Goal: Task Accomplishment & Management: Manage account settings

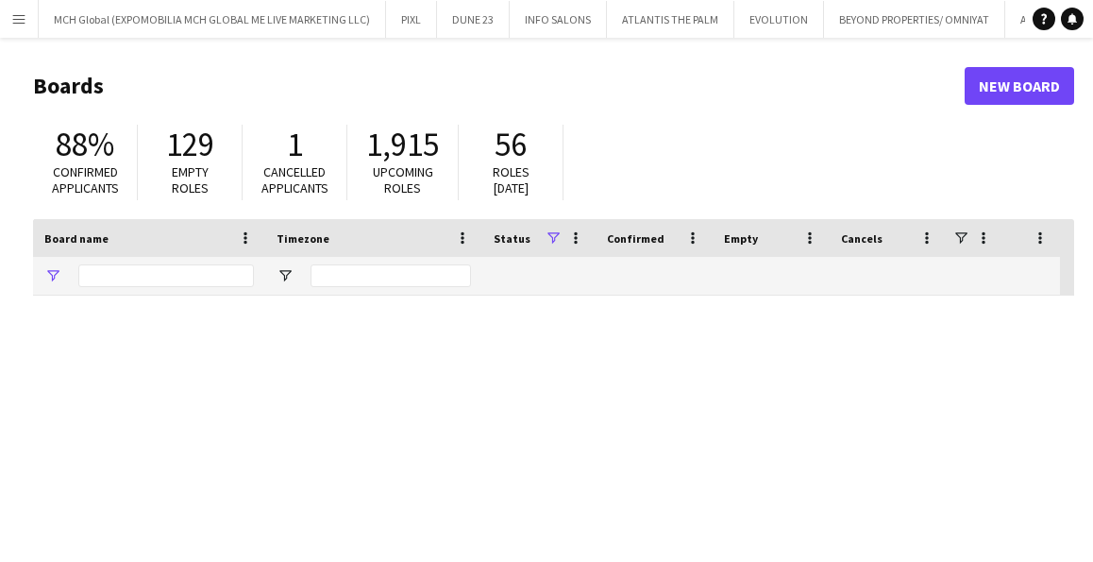
type input "*****"
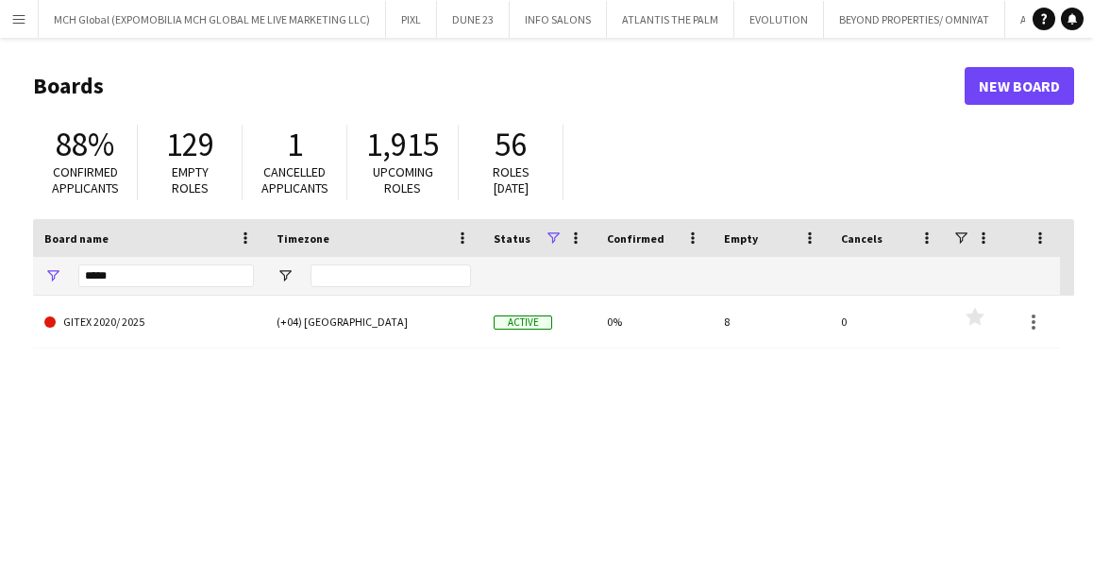
click at [83, 98] on h1 "Boards" at bounding box center [498, 86] width 931 height 28
click at [72, 79] on h1 "Boards" at bounding box center [498, 86] width 931 height 28
click at [19, 14] on app-icon "Menu" at bounding box center [18, 18] width 15 height 15
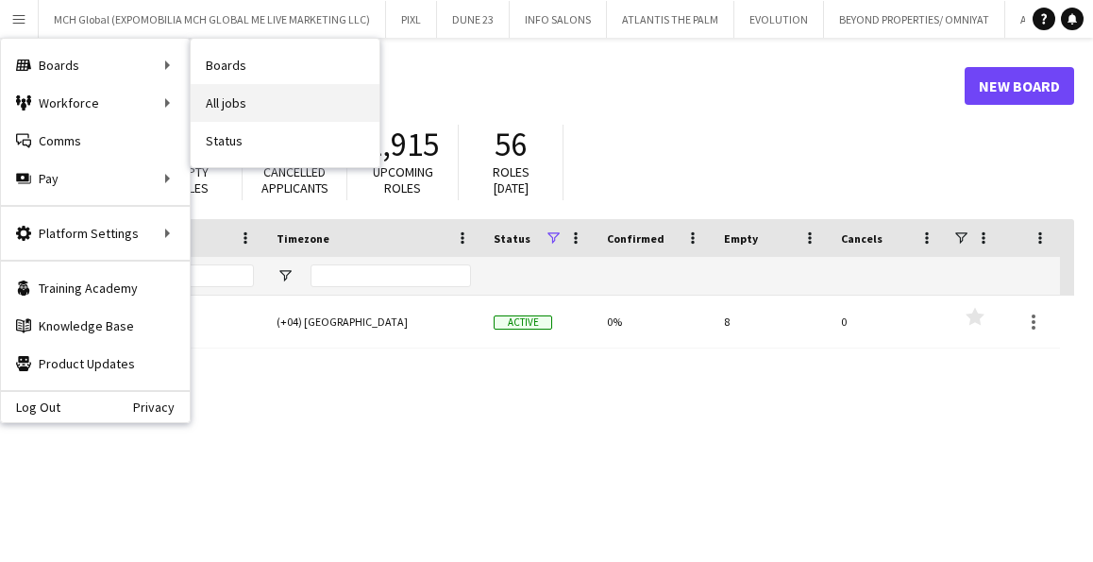
click at [217, 105] on link "All jobs" at bounding box center [285, 103] width 189 height 38
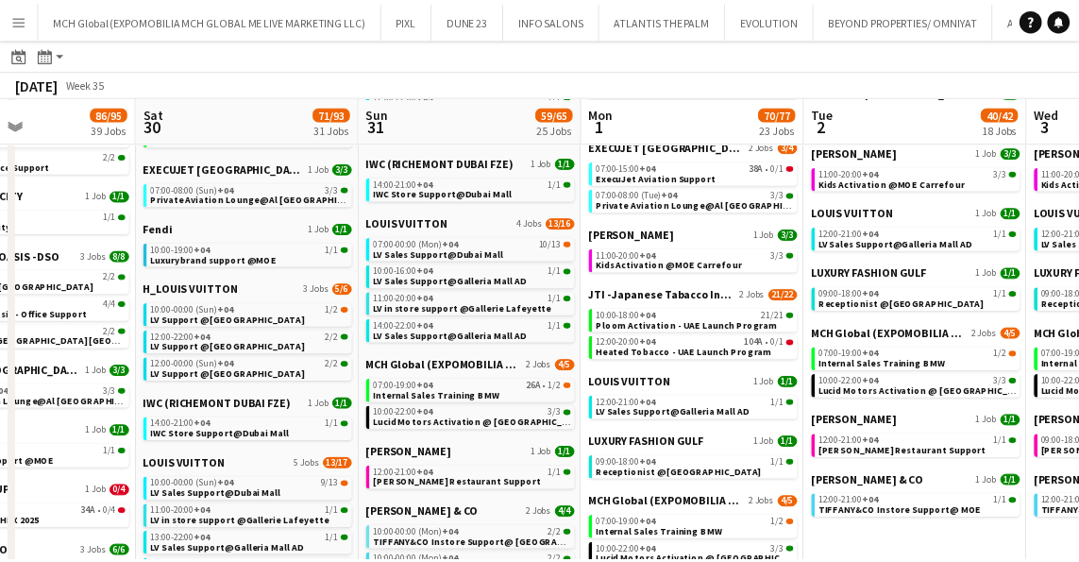
scroll to position [593, 0]
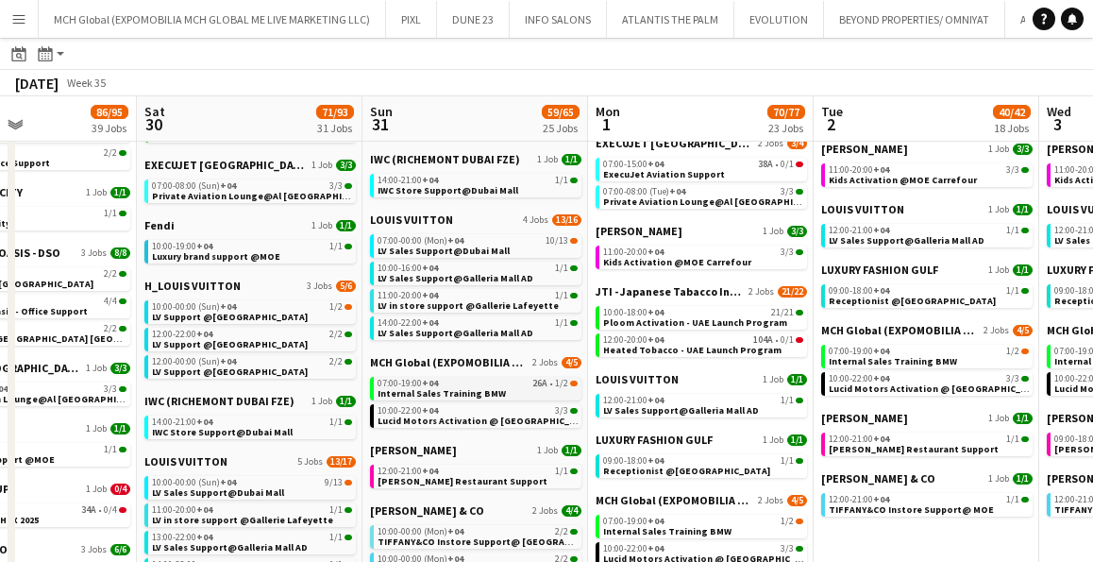
click at [422, 387] on span "Internal Sales Training BMW" at bounding box center [442, 393] width 128 height 12
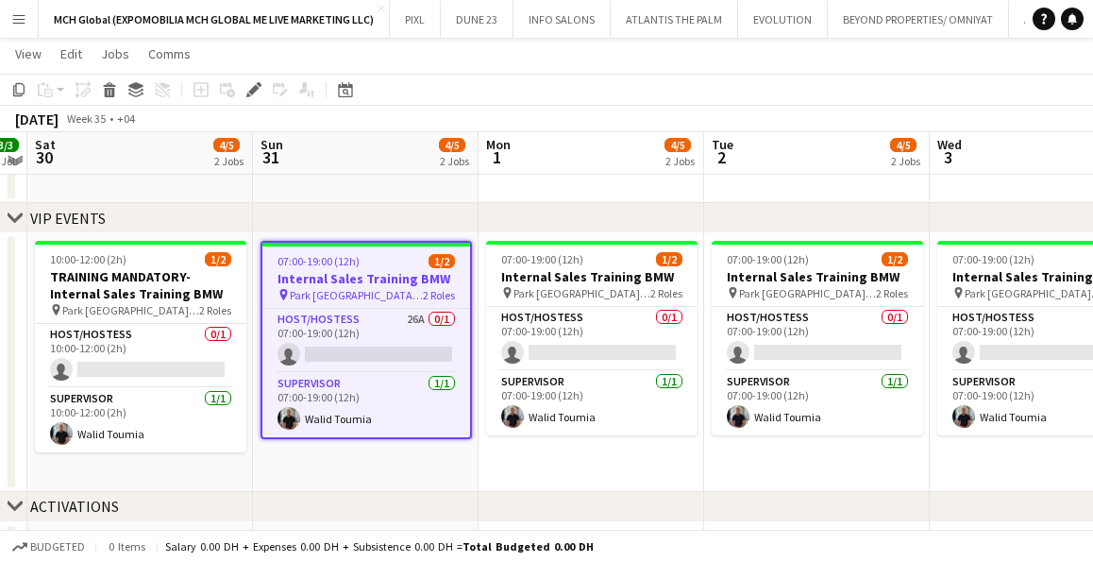
scroll to position [66, 0]
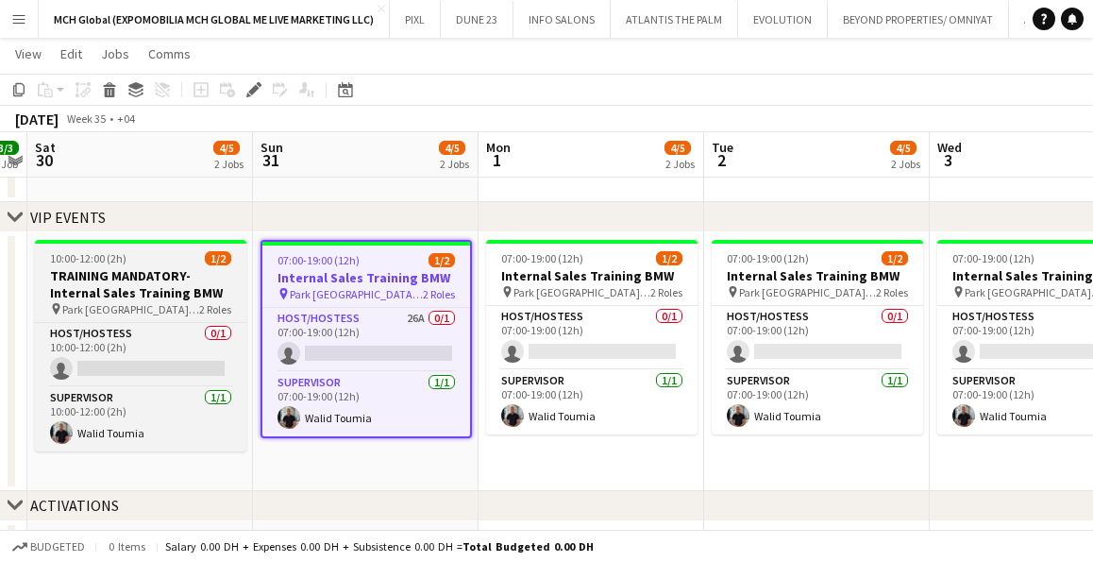
click at [128, 298] on h3 "TRAINING MANDATORY- Internal Sales Training BMW" at bounding box center [140, 284] width 211 height 34
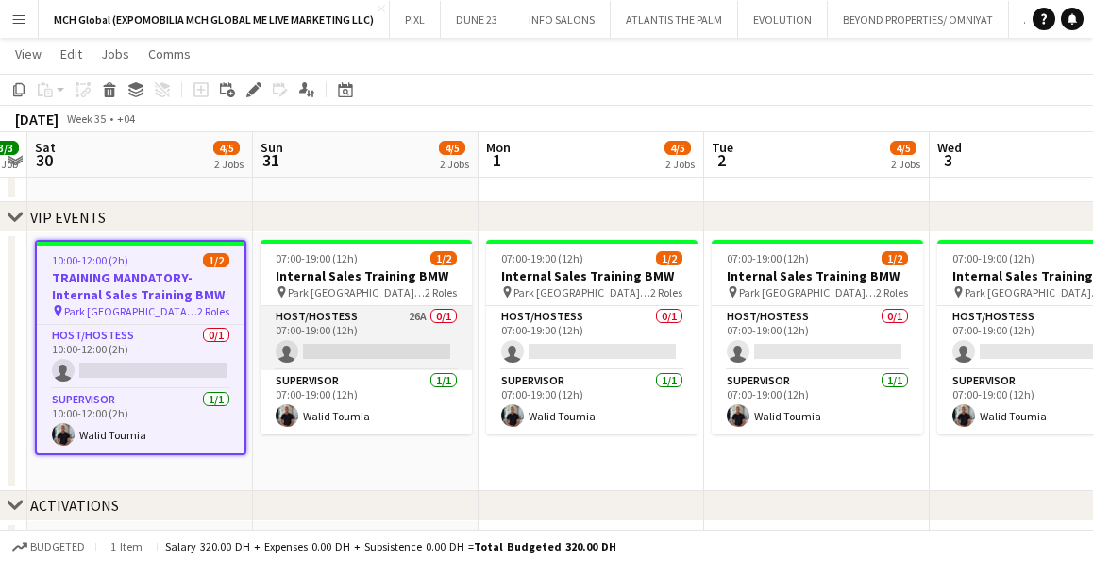
click at [331, 313] on app-card-role "Host/Hostess 26A 0/1 07:00-19:00 (12h) single-neutral-actions" at bounding box center [365, 338] width 211 height 64
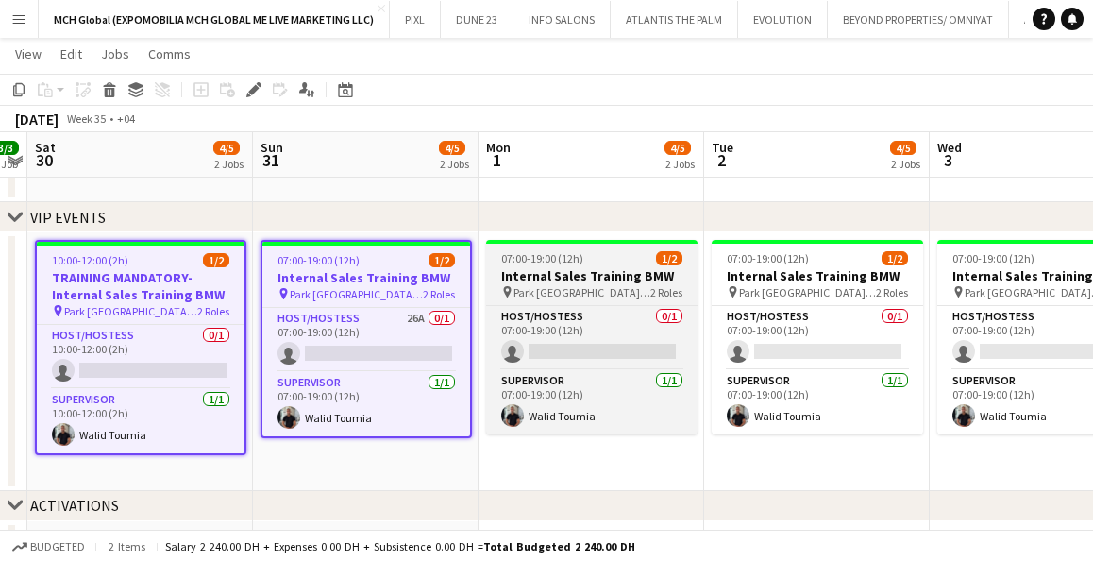
click at [599, 302] on app-job-card "07:00-19:00 (12h) 1/2 Internal Sales Training BMW pin [GEOGRAPHIC_DATA], [GEOGR…" at bounding box center [591, 337] width 211 height 194
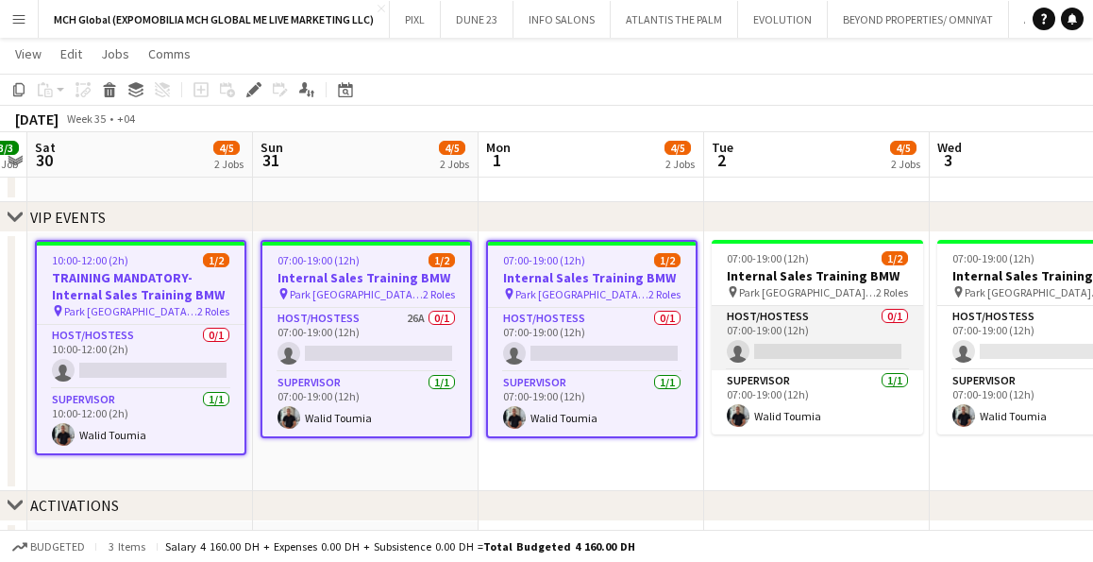
click at [758, 307] on app-card-role "Host/Hostess 0/1 07:00-19:00 (12h) single-neutral-actions" at bounding box center [817, 338] width 211 height 64
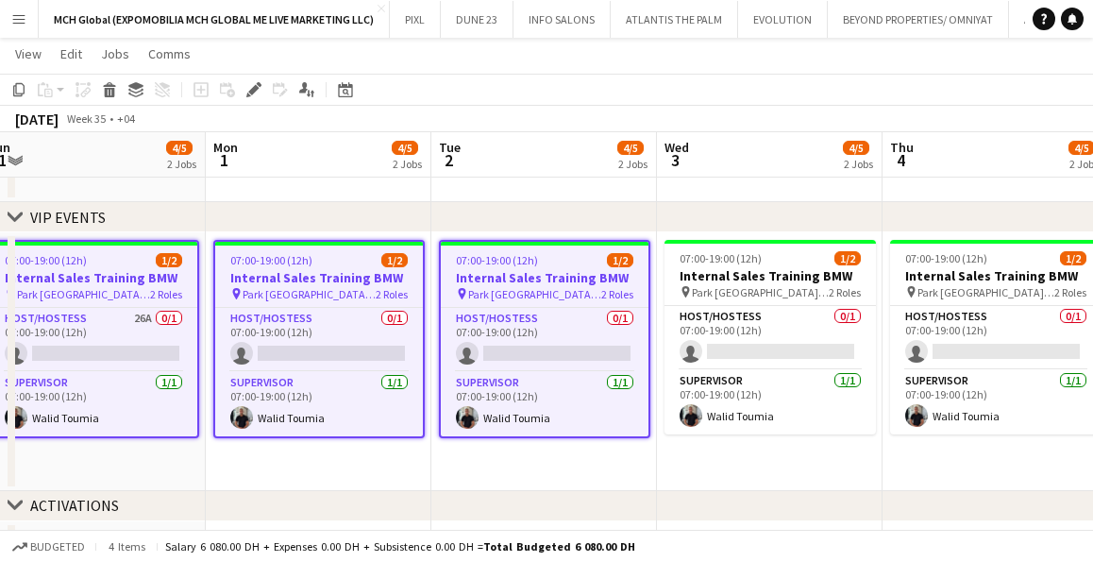
scroll to position [0, 714]
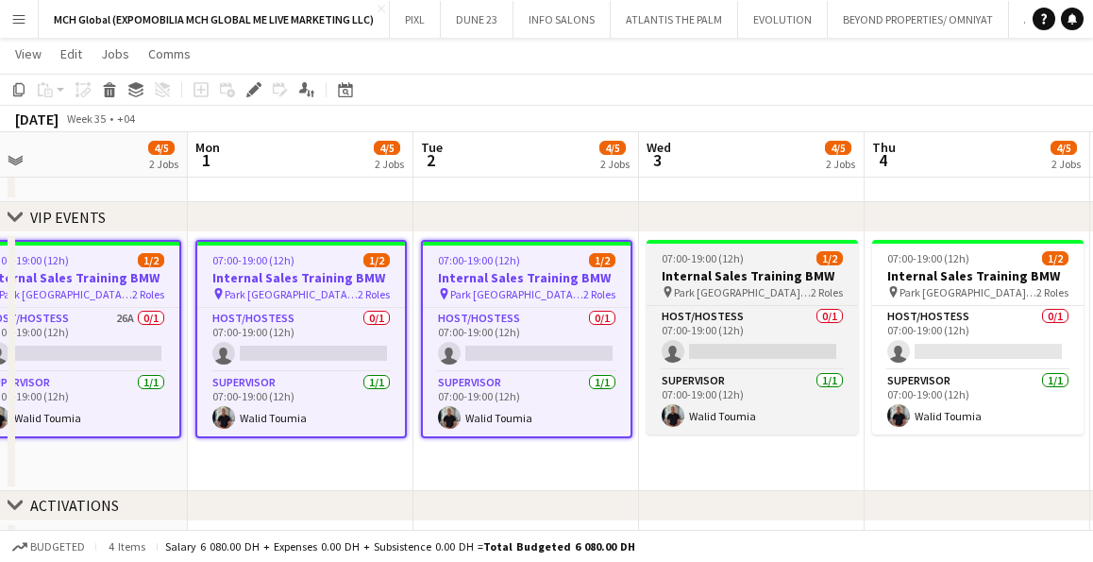
click at [759, 300] on app-job-card "07:00-19:00 (12h) 1/2 Internal Sales Training BMW pin [GEOGRAPHIC_DATA], [GEOGR…" at bounding box center [751, 337] width 211 height 194
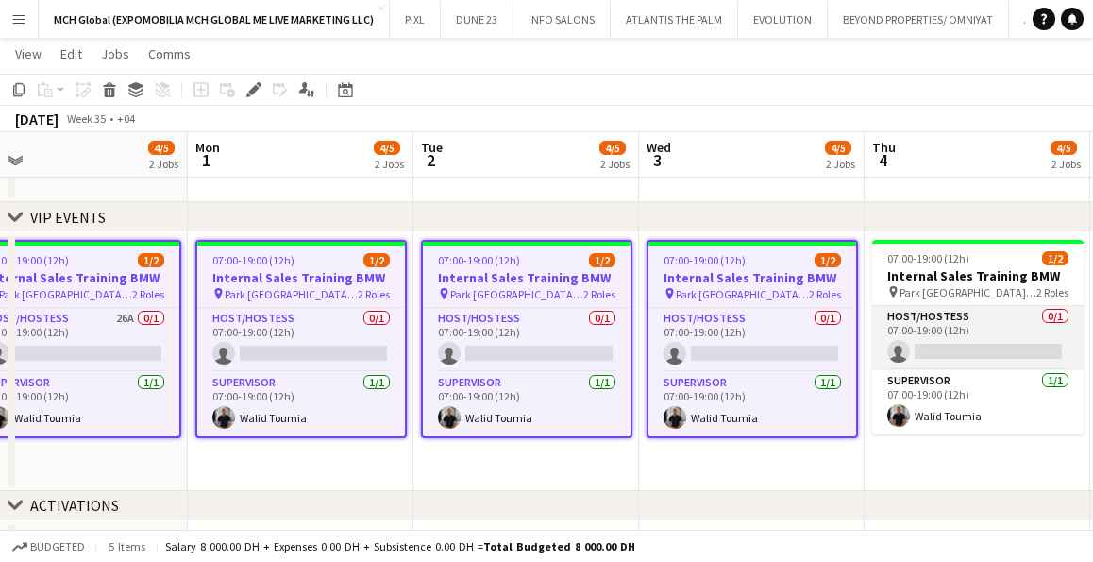
click at [955, 310] on app-card-role "Host/Hostess 0/1 07:00-19:00 (12h) single-neutral-actions" at bounding box center [977, 338] width 211 height 64
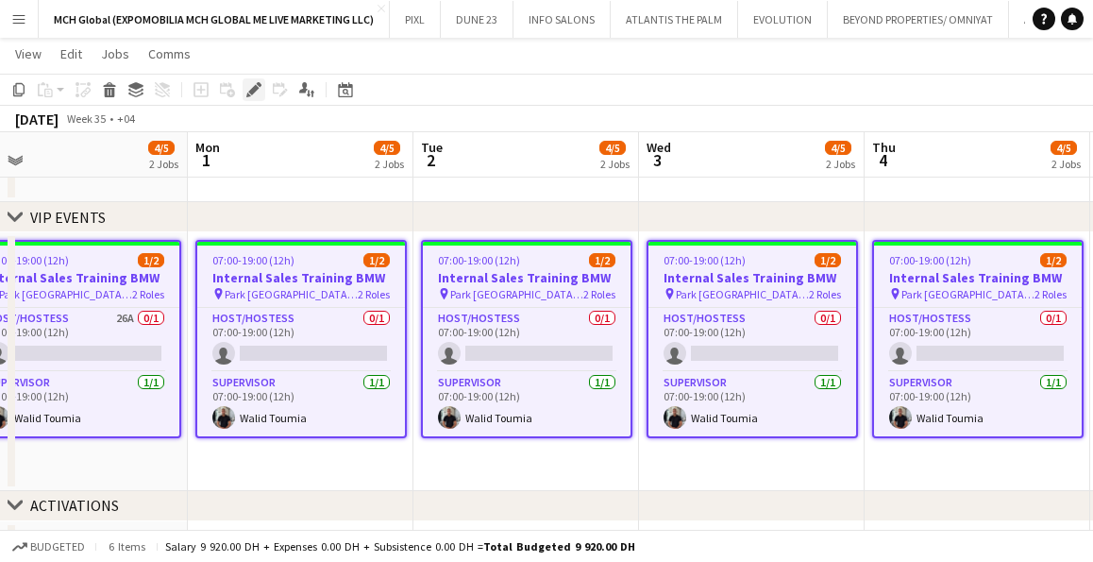
click at [251, 88] on icon "Edit" at bounding box center [253, 89] width 15 height 15
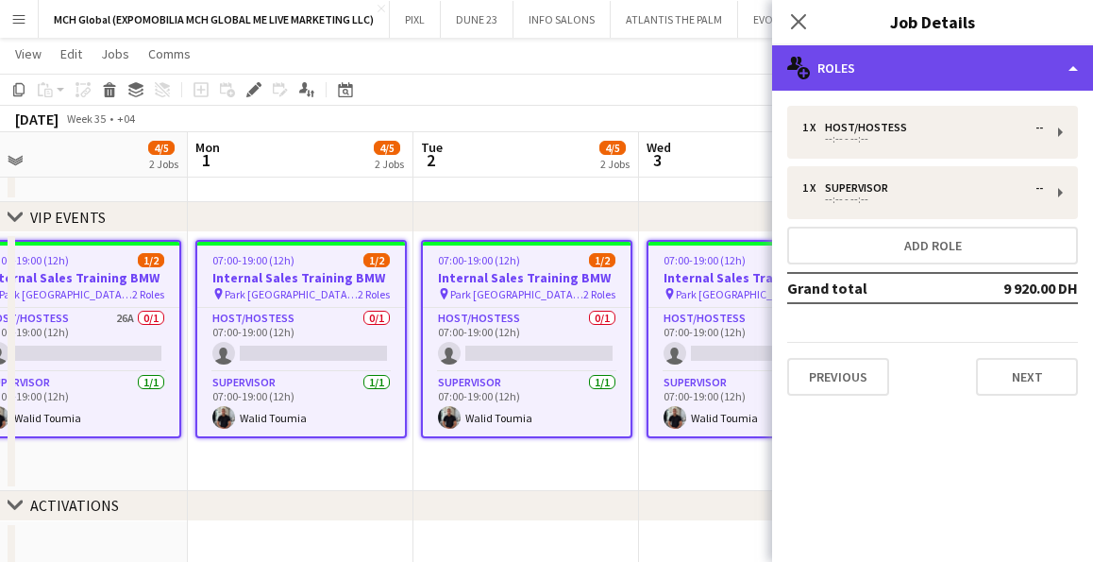
click at [900, 59] on div "multiple-users-add Roles" at bounding box center [932, 67] width 321 height 45
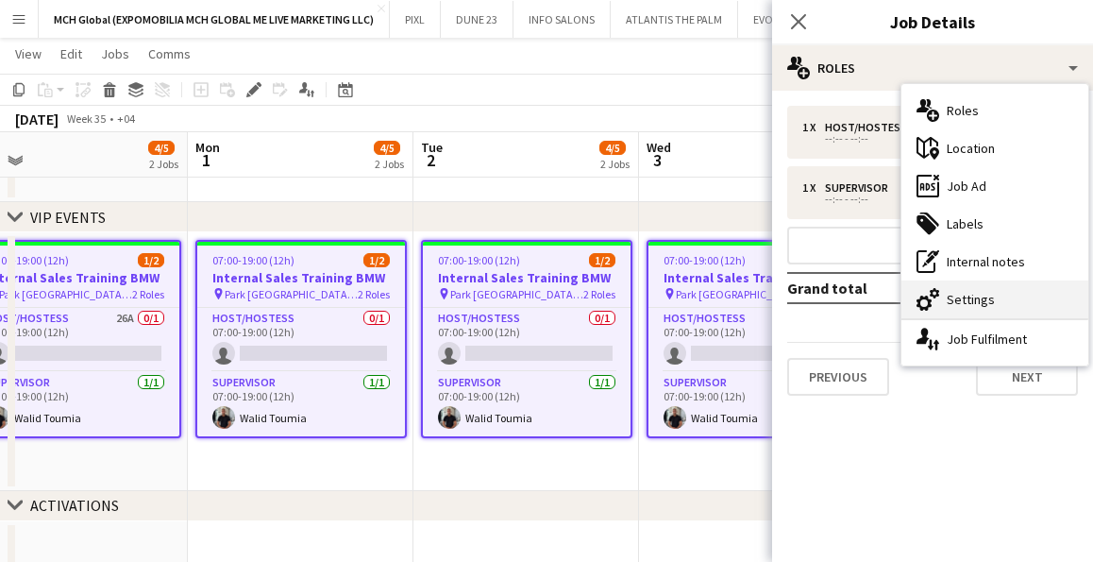
click at [964, 294] on div "cog-double-3 Settings" at bounding box center [994, 299] width 187 height 38
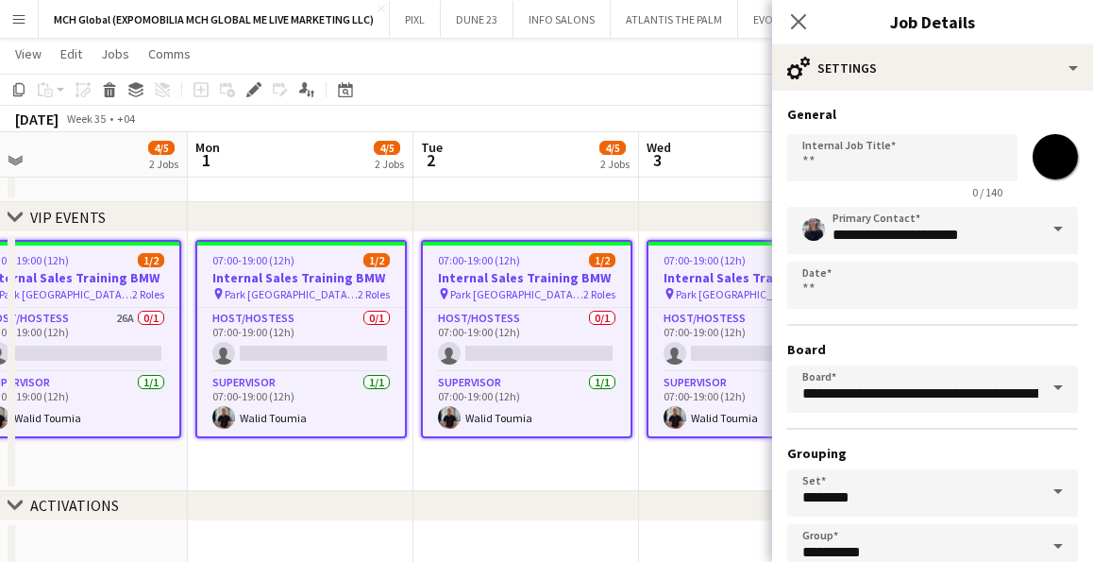
click at [1057, 154] on input "*******" at bounding box center [1055, 157] width 68 height 68
type input "*******"
click at [791, 244] on input "**********" at bounding box center [932, 230] width 291 height 47
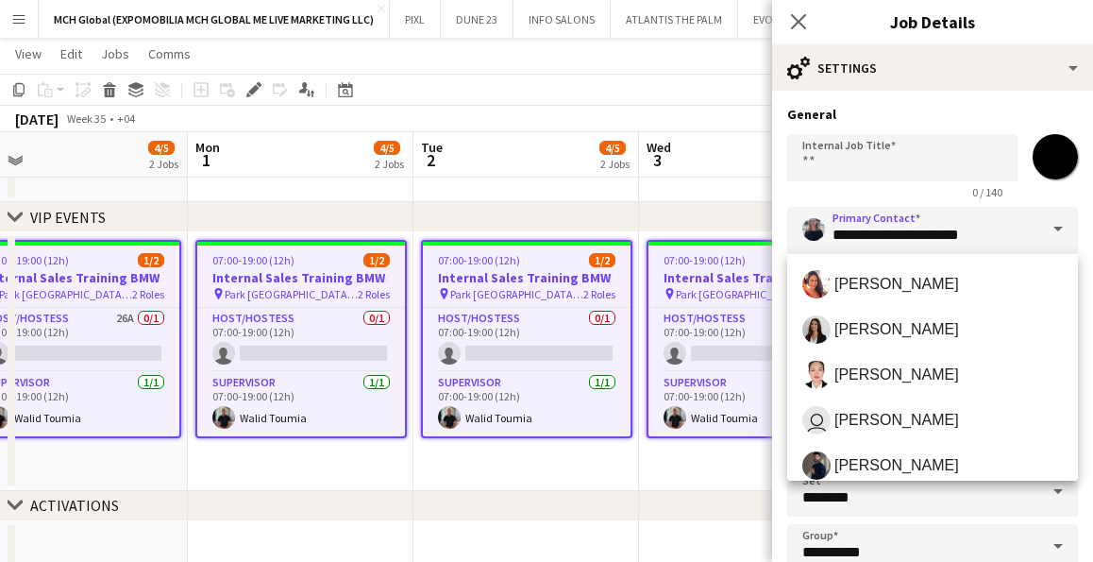
click at [1056, 228] on span at bounding box center [1058, 229] width 40 height 45
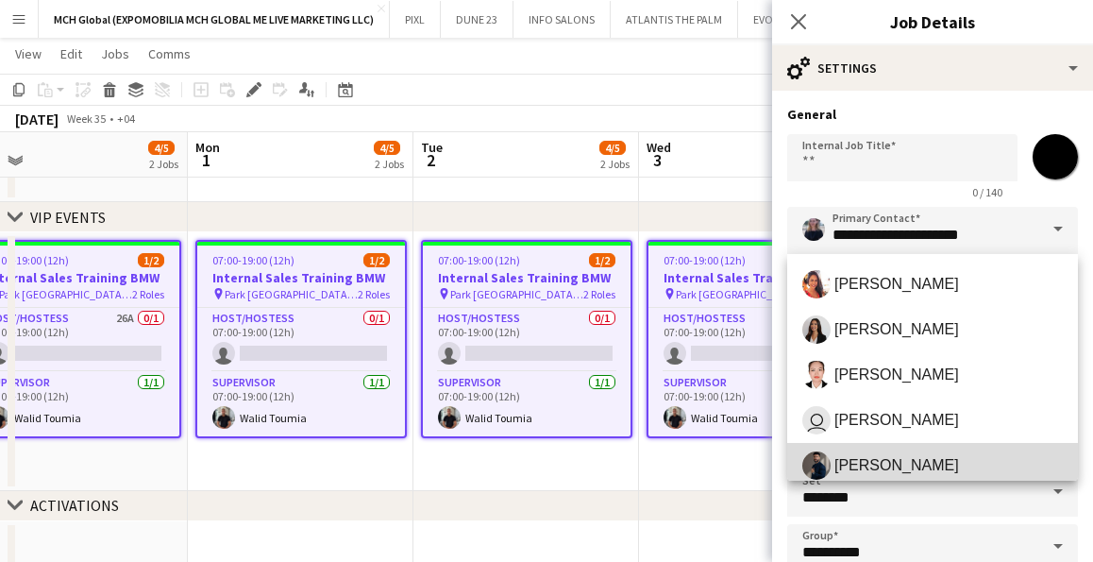
click at [883, 467] on span "[PERSON_NAME]" at bounding box center [896, 465] width 125 height 18
type input "**********"
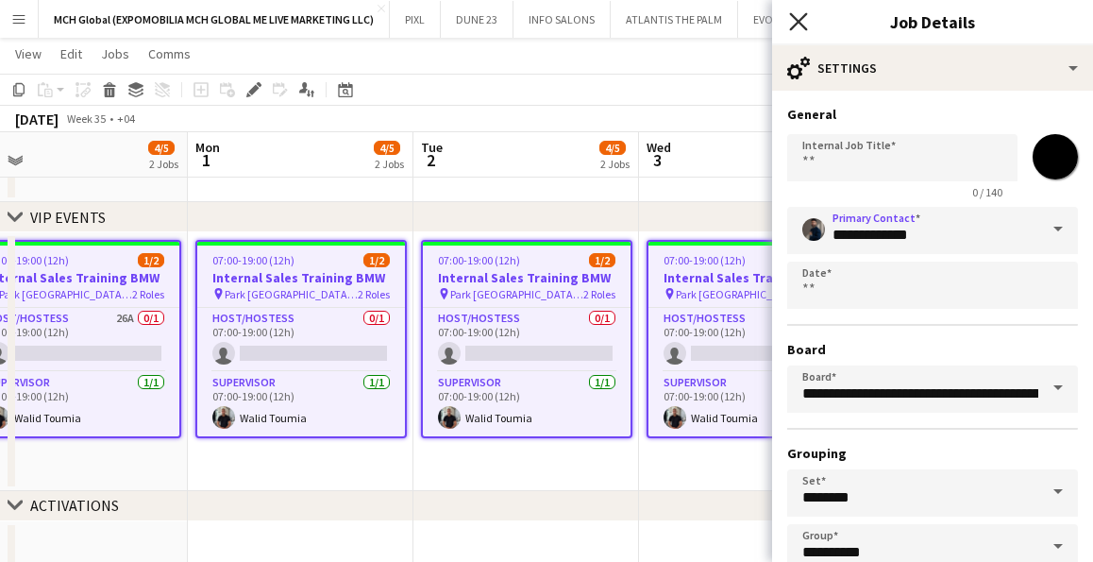
click at [797, 18] on icon at bounding box center [798, 21] width 18 height 18
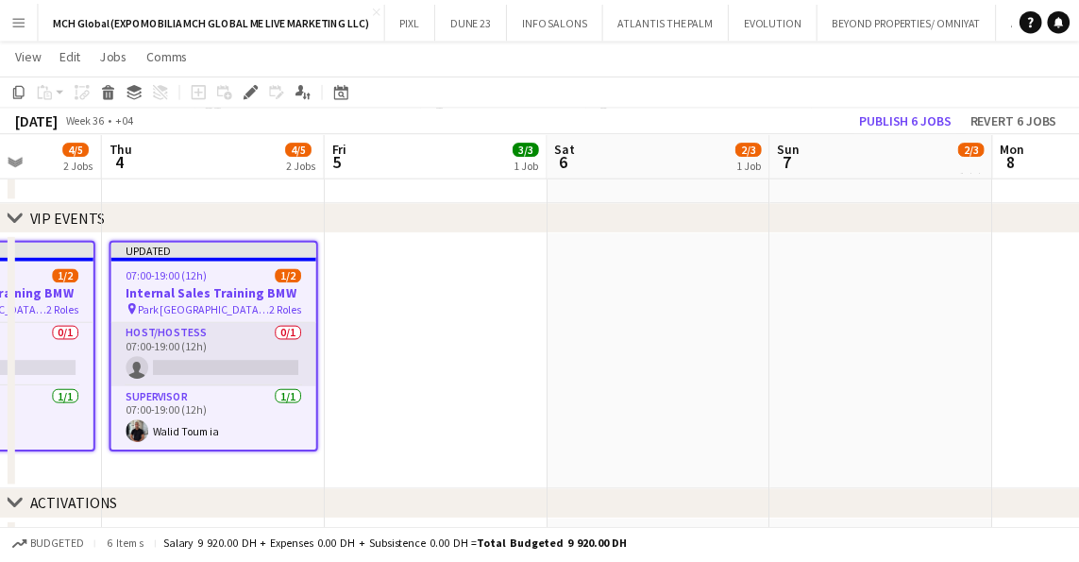
scroll to position [0, 560]
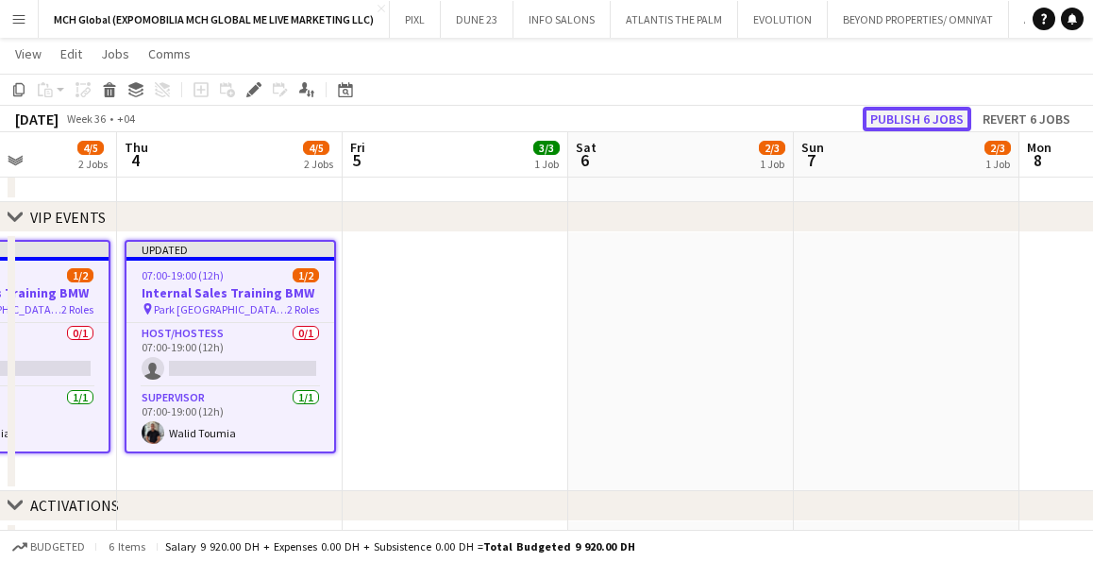
click at [913, 115] on button "Publish 6 jobs" at bounding box center [917, 119] width 109 height 25
